Goal: Navigation & Orientation: Go to known website

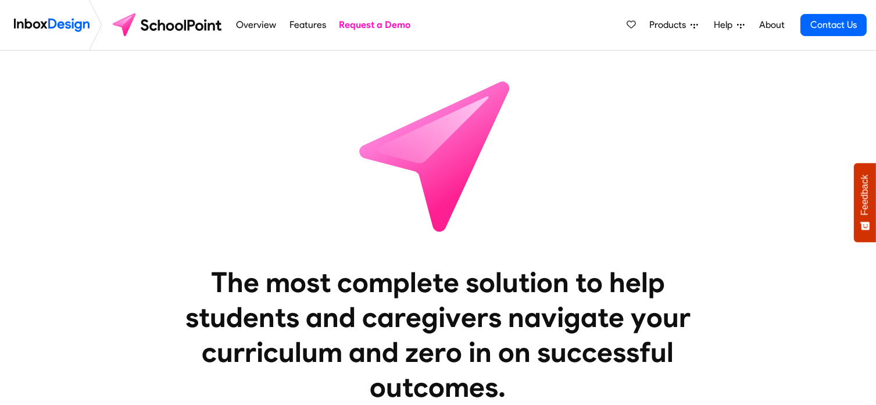
click at [35, 22] on img at bounding box center [52, 24] width 76 height 23
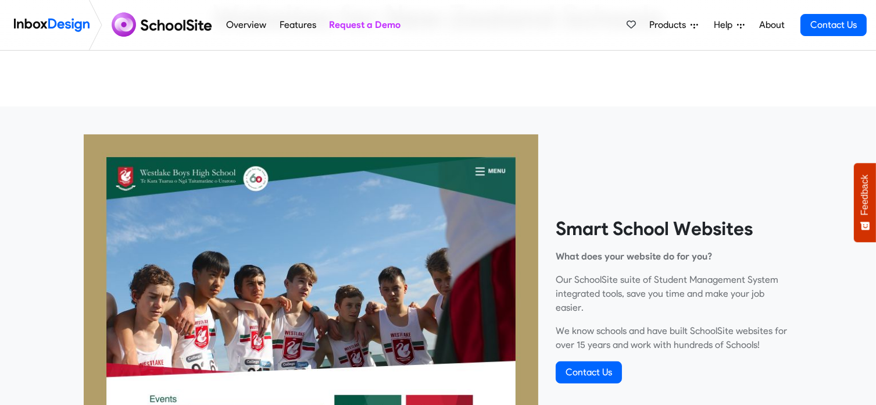
scroll to position [234, 0]
